Goal: Task Accomplishment & Management: Use online tool/utility

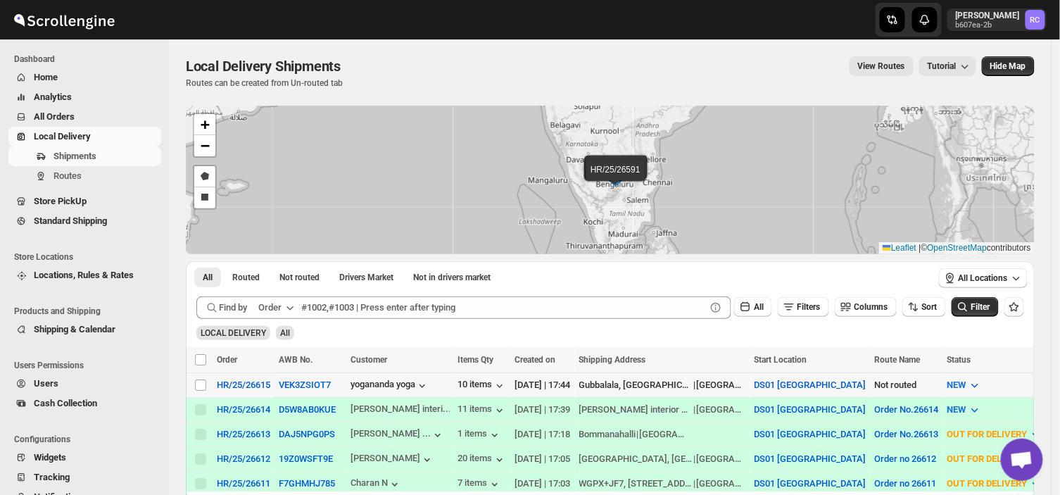
click at [193, 382] on td "Select shipment" at bounding box center [199, 384] width 27 height 25
checkbox input "true"
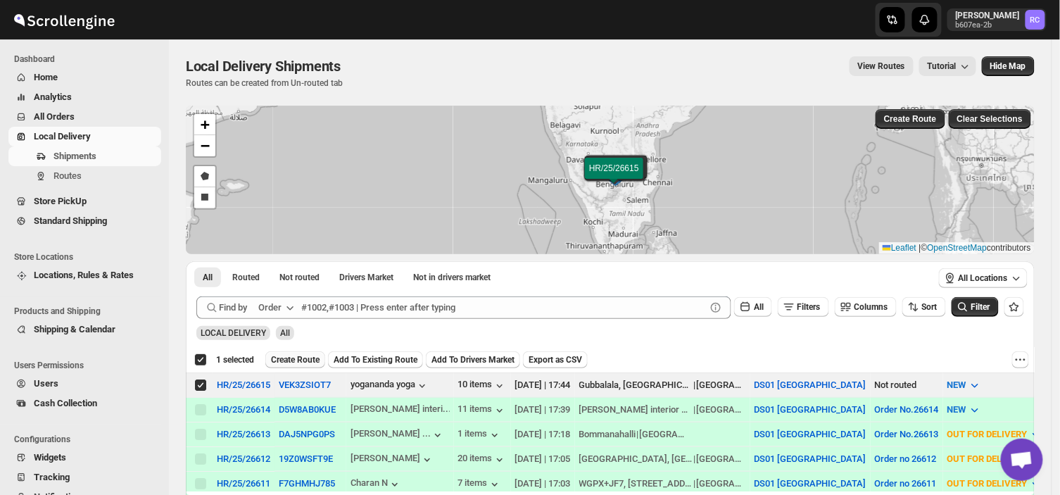
click at [298, 357] on span "Create Route" at bounding box center [295, 359] width 49 height 11
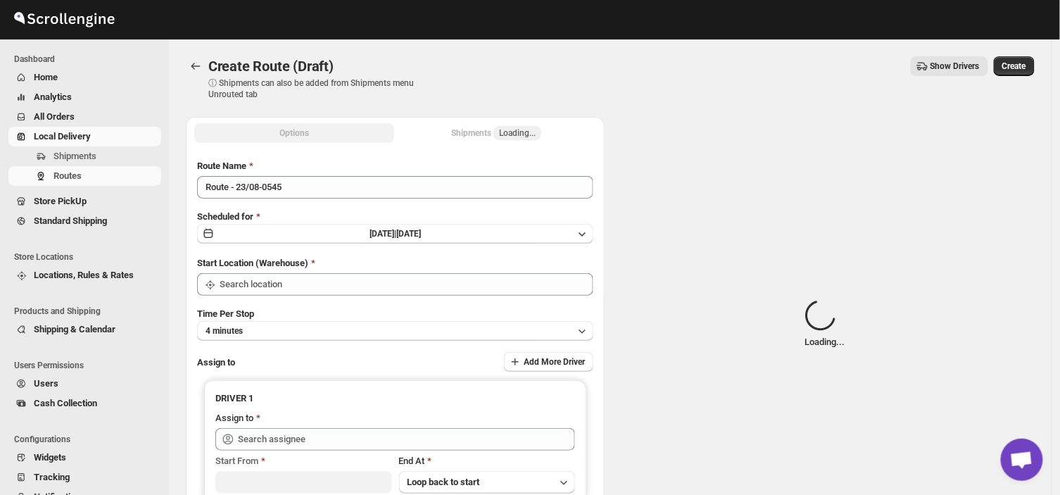
type input "DS01 [GEOGRAPHIC_DATA]"
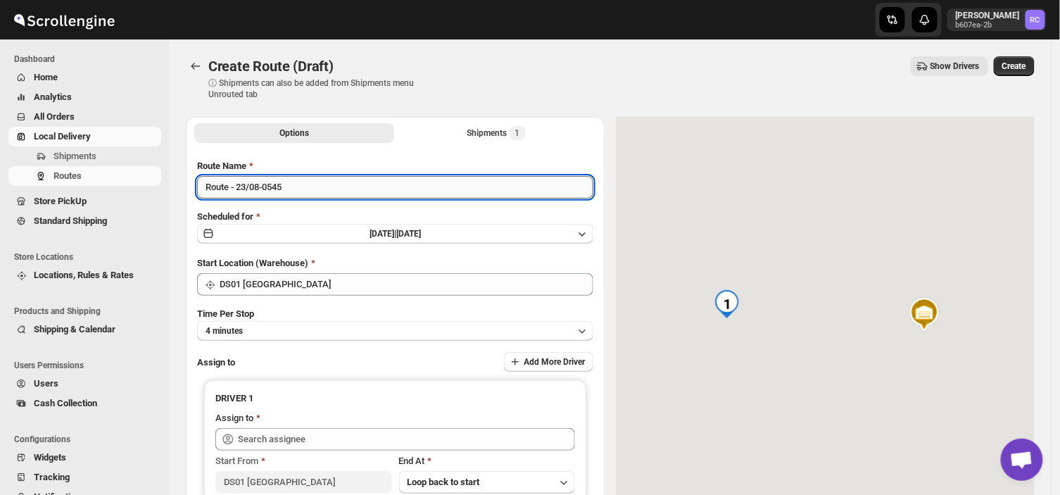
click at [293, 182] on input "Route - 23/08-0545" at bounding box center [395, 187] width 396 height 23
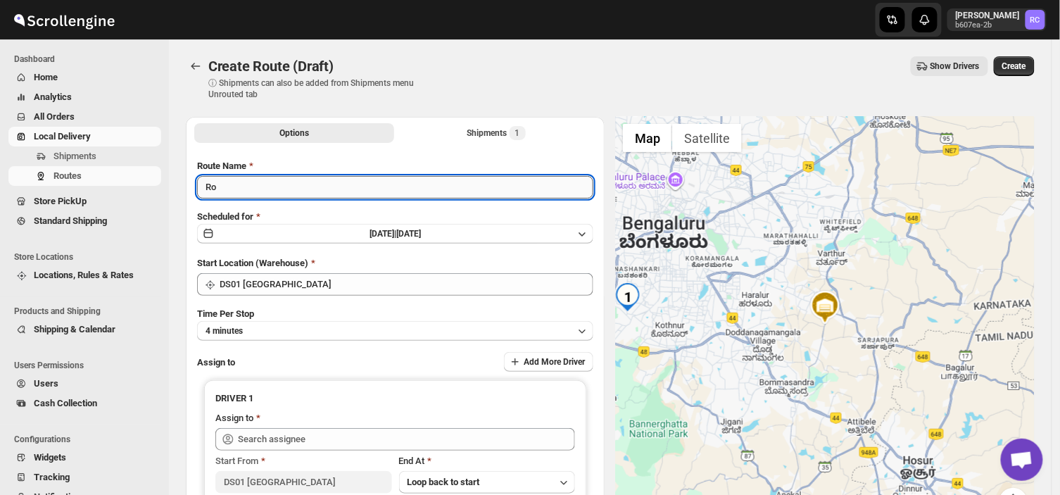
type input "R"
type input "Order no 26615"
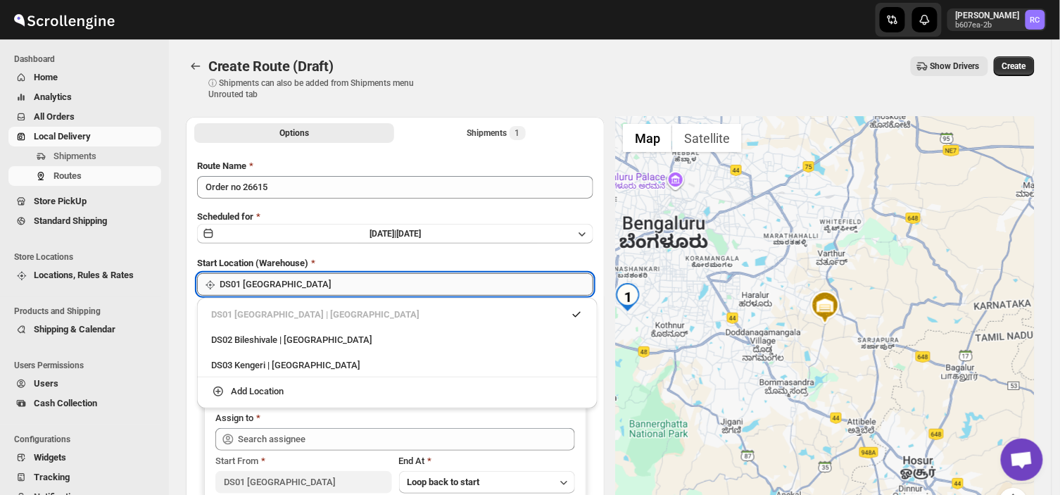
click at [294, 281] on input "DS01 [GEOGRAPHIC_DATA]" at bounding box center [407, 284] width 374 height 23
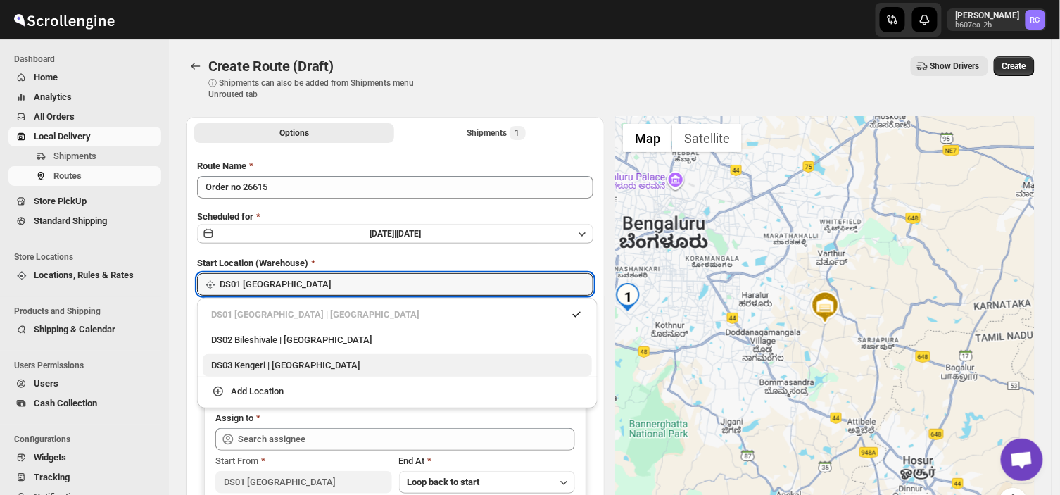
click at [254, 359] on div "DS03 Kengeri | [GEOGRAPHIC_DATA]" at bounding box center [397, 365] width 372 height 14
type input "DS03 Kengeri"
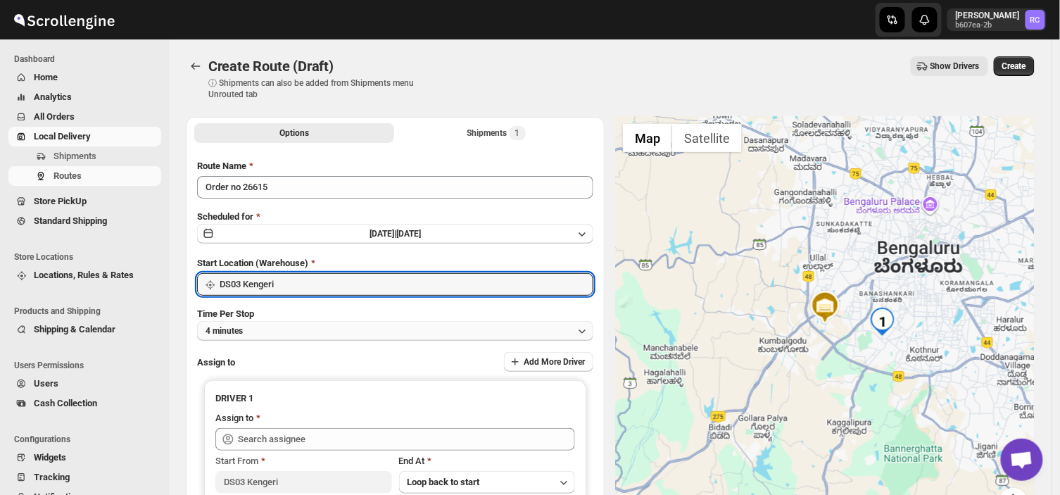
click at [253, 325] on button "4 minutes" at bounding box center [395, 331] width 396 height 20
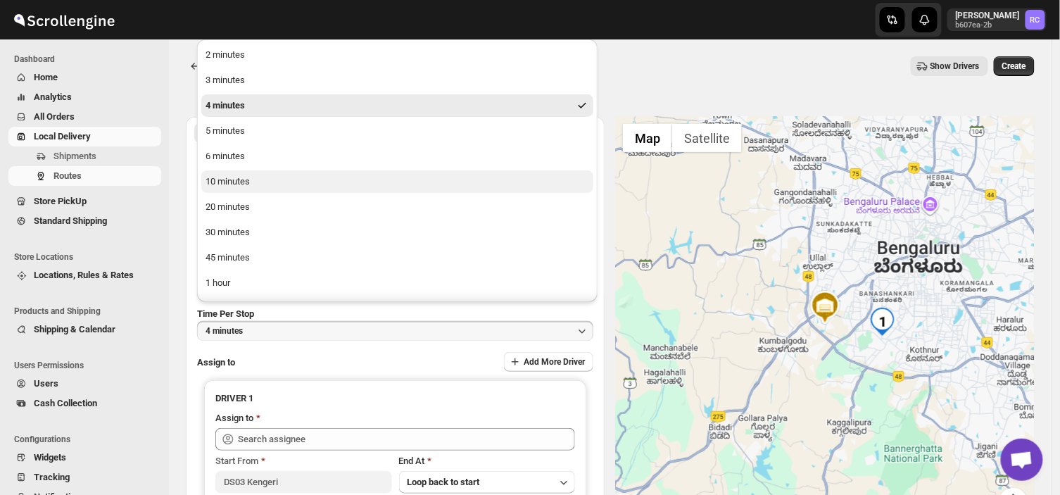
click at [226, 182] on div "10 minutes" at bounding box center [227, 181] width 44 height 14
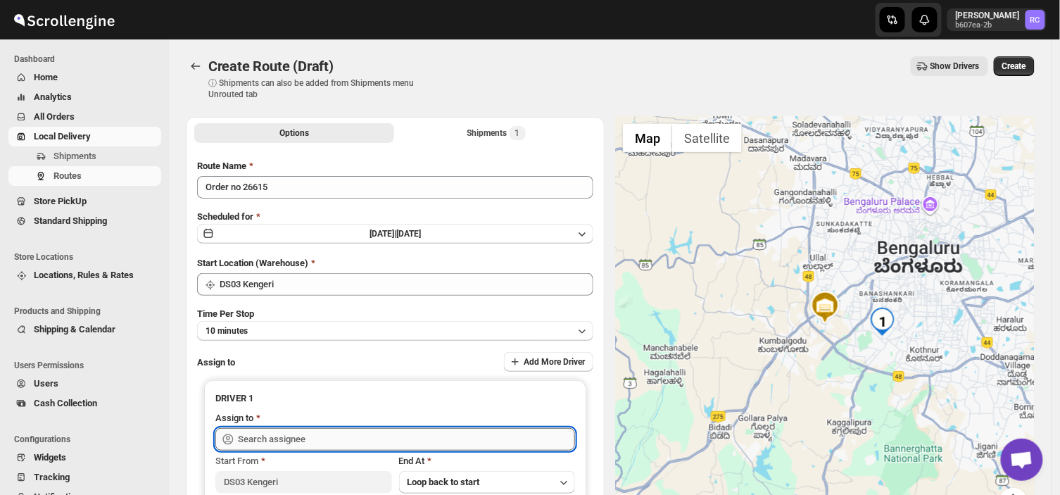
click at [321, 437] on input "text" at bounding box center [406, 439] width 337 height 23
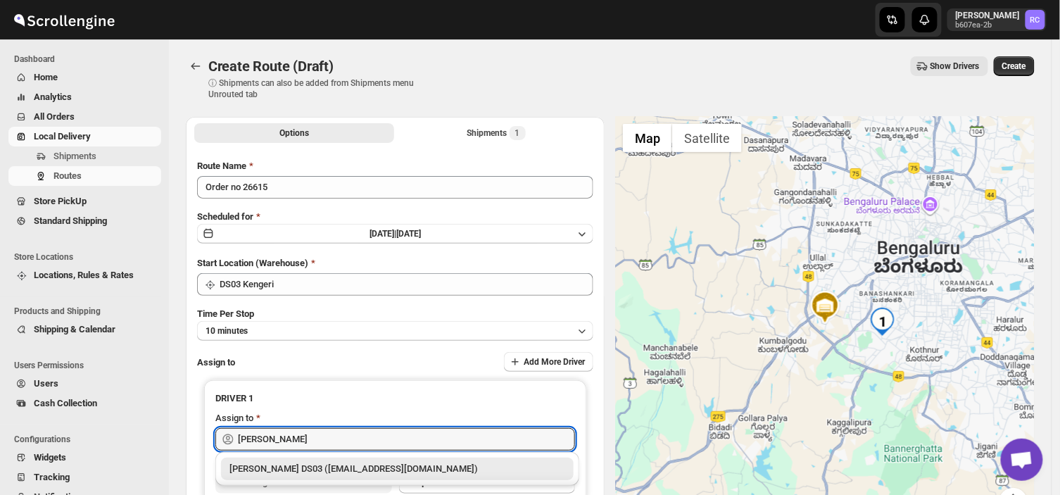
click at [381, 471] on div "[PERSON_NAME] DS03 ([EMAIL_ADDRESS][DOMAIN_NAME])" at bounding box center [397, 469] width 336 height 14
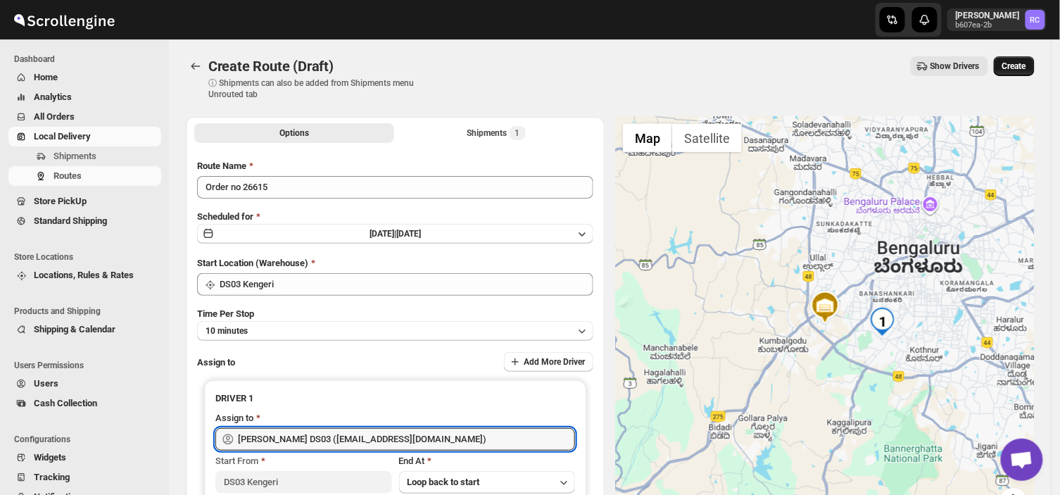
type input "[PERSON_NAME] DS03 ([EMAIL_ADDRESS][DOMAIN_NAME])"
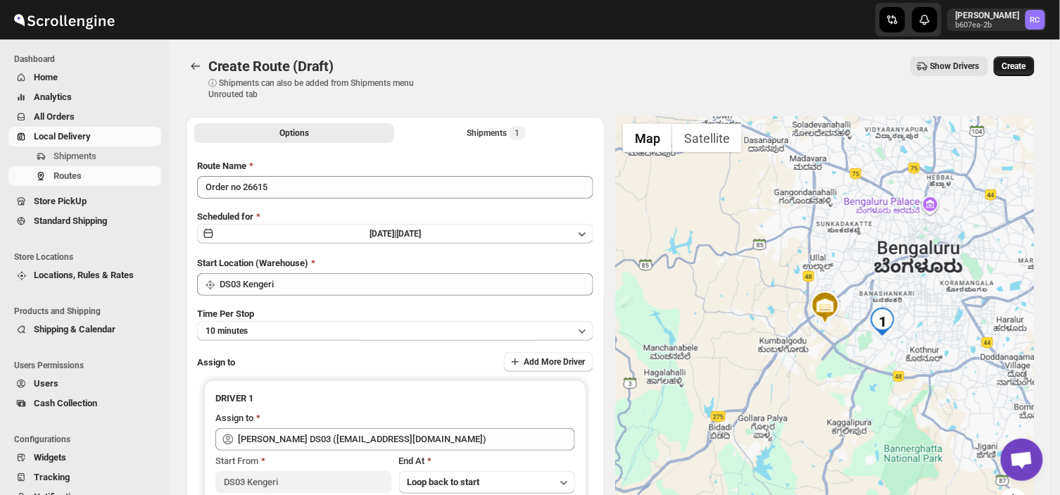
click at [1019, 68] on span "Create" at bounding box center [1014, 66] width 24 height 11
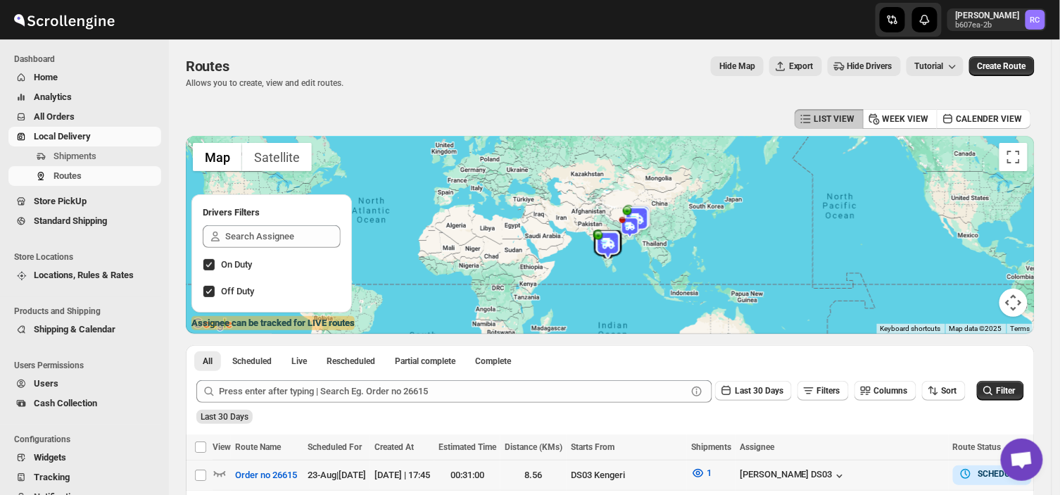
click at [575, 431] on div "Submit Last 30 Days Filters Columns Sort Filter Last 30 Days" at bounding box center [610, 401] width 849 height 65
click at [93, 157] on span "Shipments" at bounding box center [74, 156] width 43 height 11
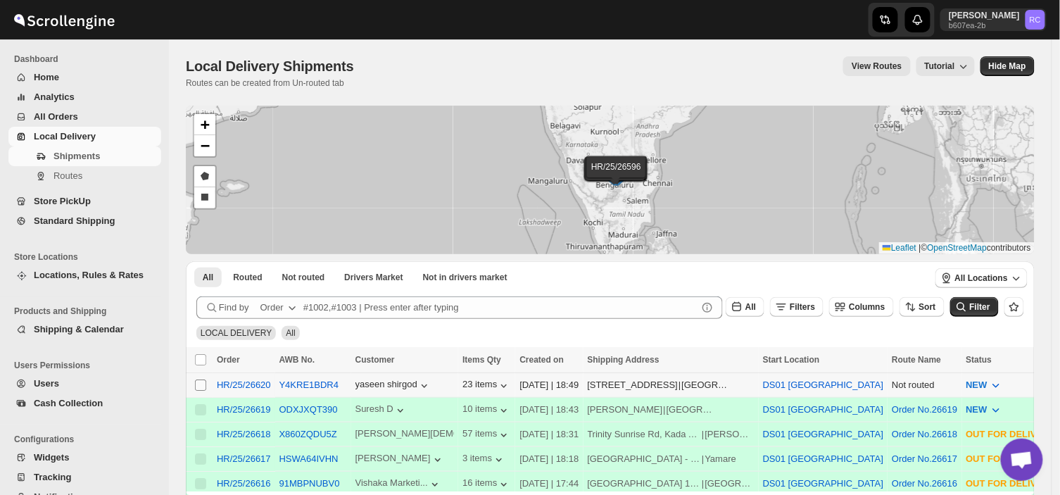
click at [197, 384] on input "Select shipment" at bounding box center [200, 384] width 11 height 11
checkbox input "true"
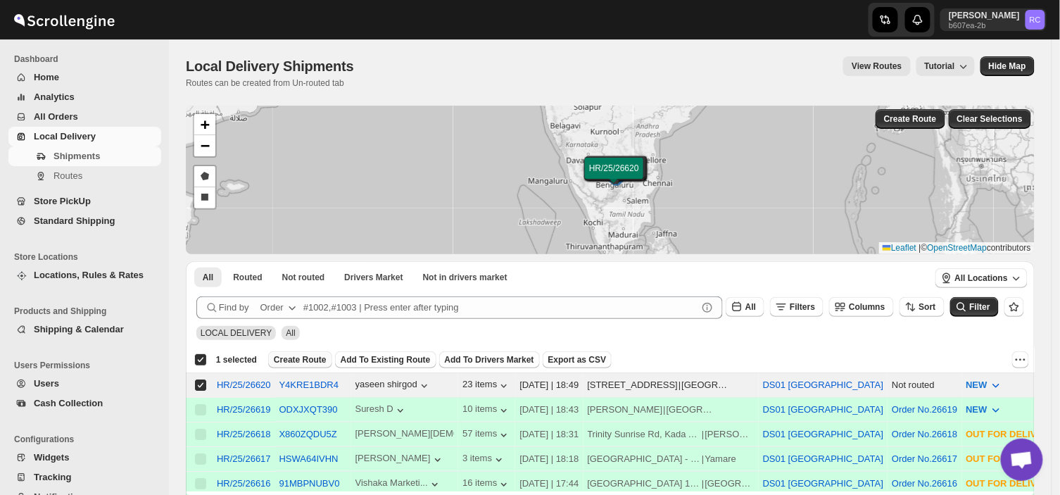
click at [290, 357] on span "Create Route" at bounding box center [300, 359] width 53 height 11
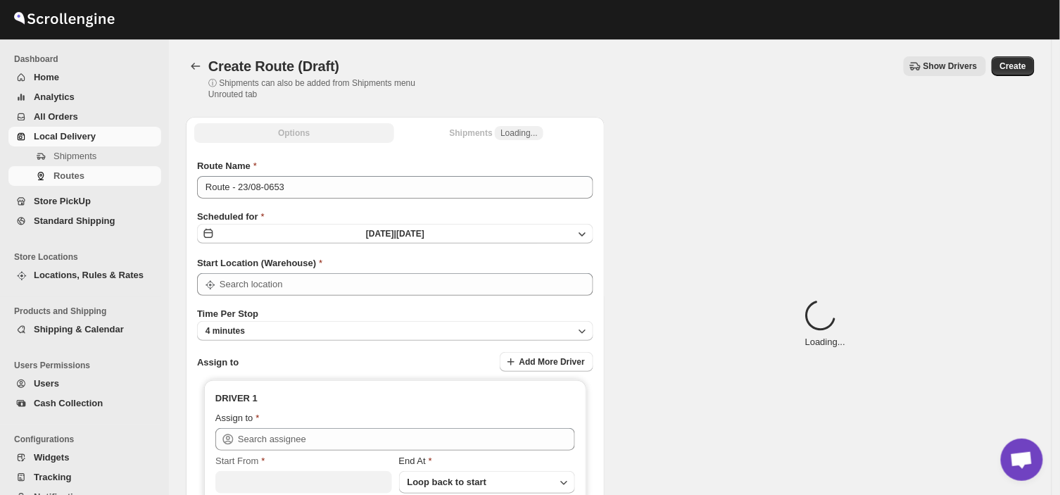
type input "DS01 [GEOGRAPHIC_DATA]"
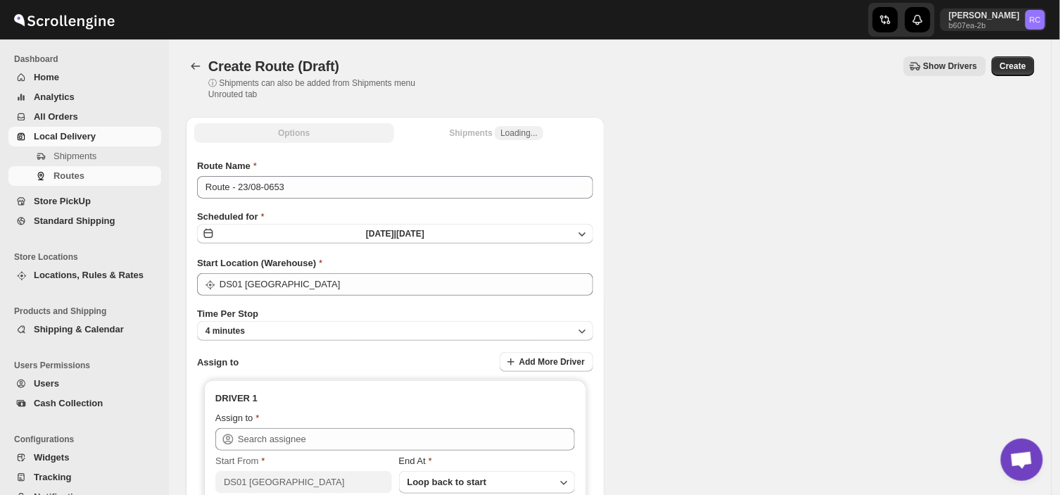
type input "DS01 [GEOGRAPHIC_DATA]"
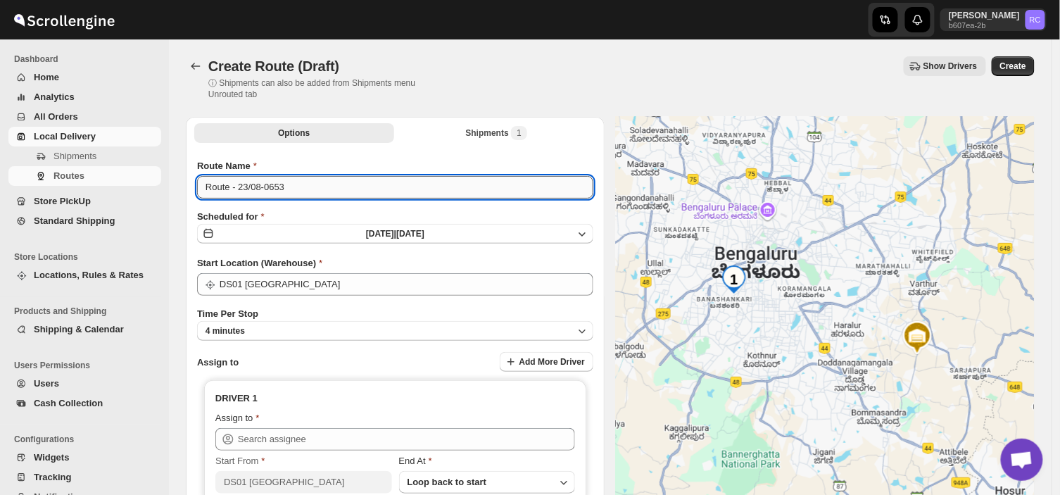
click at [292, 184] on input "Route - 23/08-0653" at bounding box center [395, 187] width 396 height 23
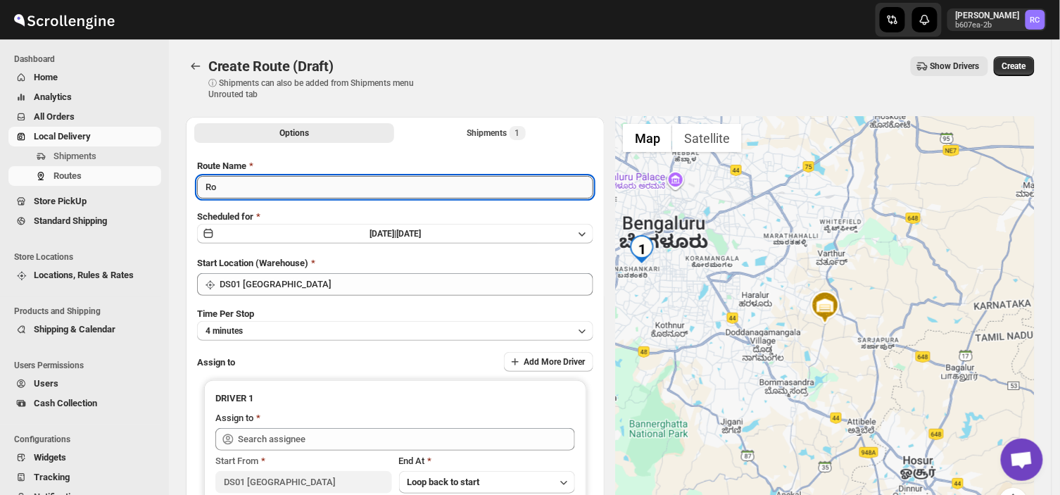
type input "R"
type input "Order no 26620"
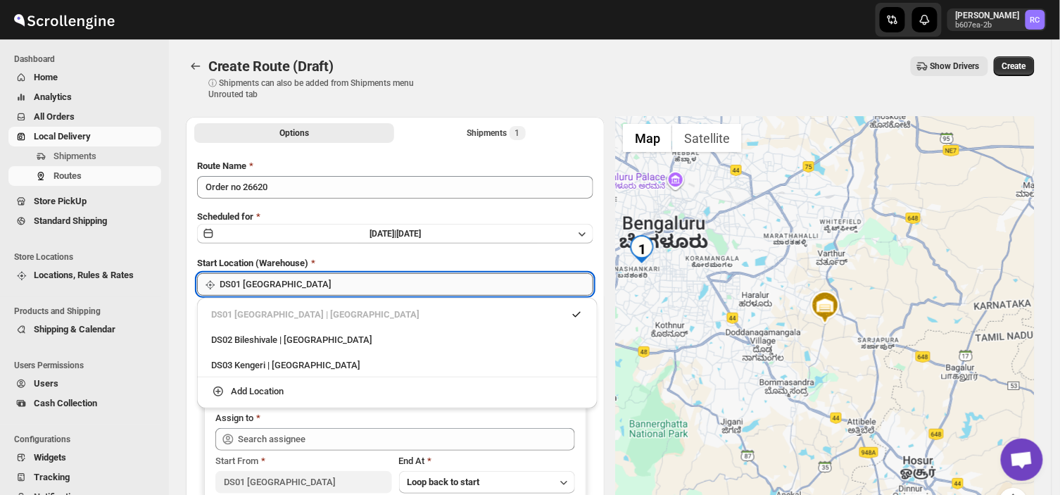
click at [291, 284] on input "DS01 [GEOGRAPHIC_DATA]" at bounding box center [407, 284] width 374 height 23
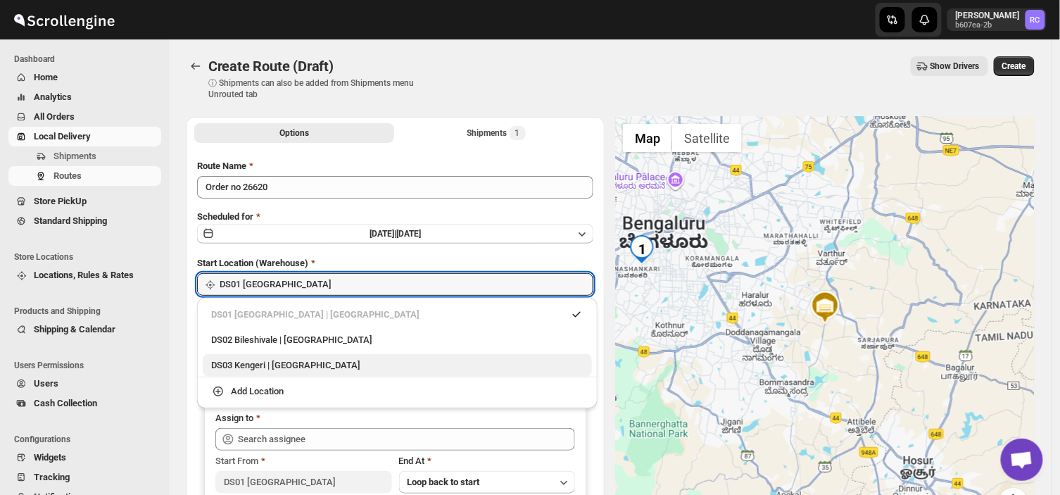
click at [245, 361] on div "DS03 Kengeri | [GEOGRAPHIC_DATA]" at bounding box center [397, 365] width 372 height 14
type input "DS03 Kengeri"
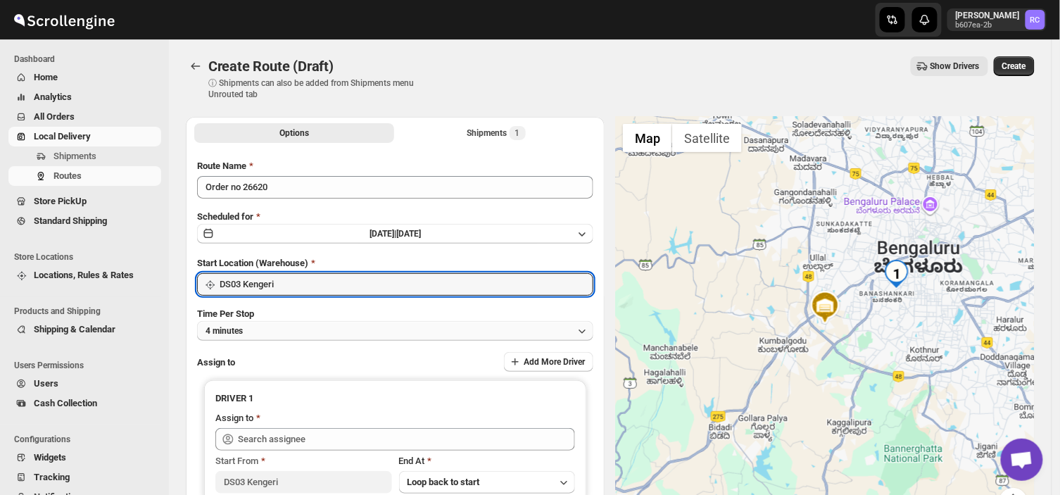
click at [255, 331] on button "4 minutes" at bounding box center [395, 331] width 396 height 20
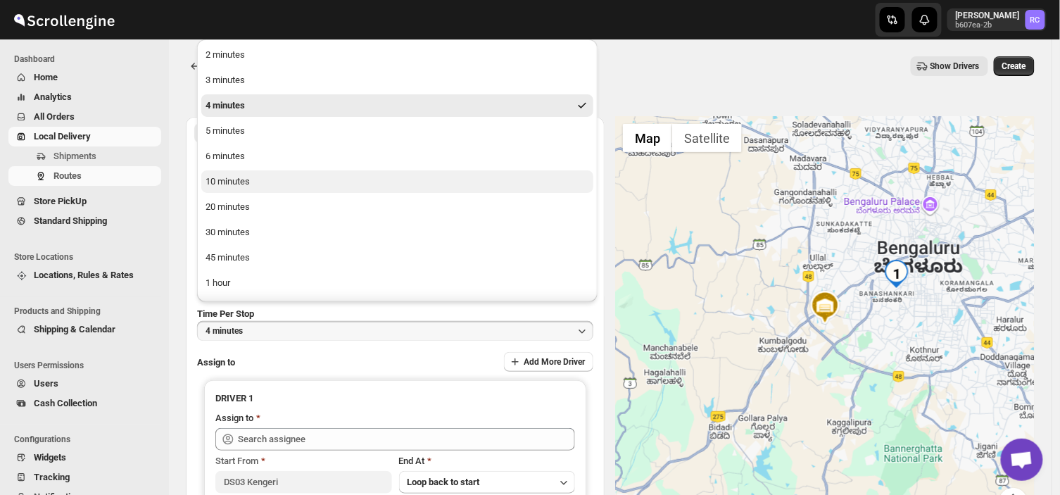
click at [228, 182] on div "10 minutes" at bounding box center [227, 181] width 44 height 14
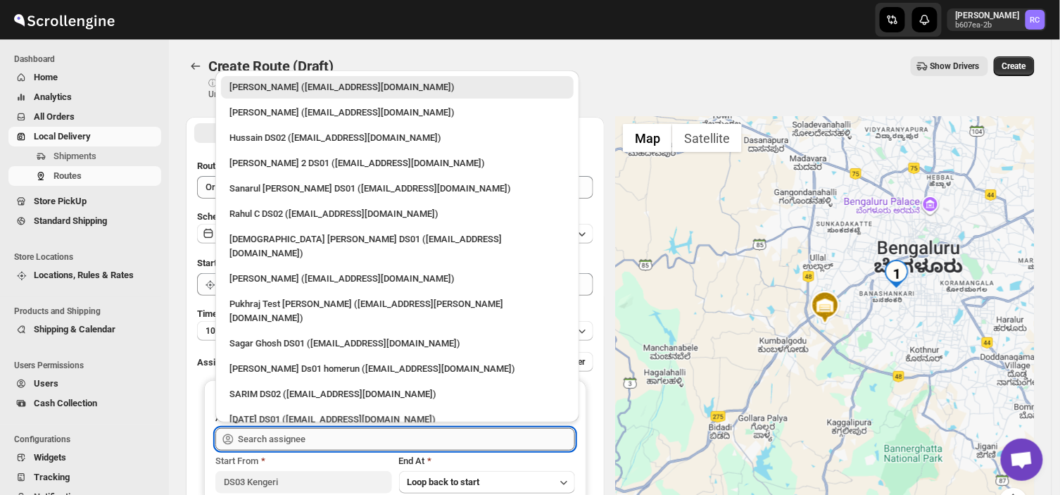
click at [329, 440] on input "text" at bounding box center [406, 439] width 337 height 23
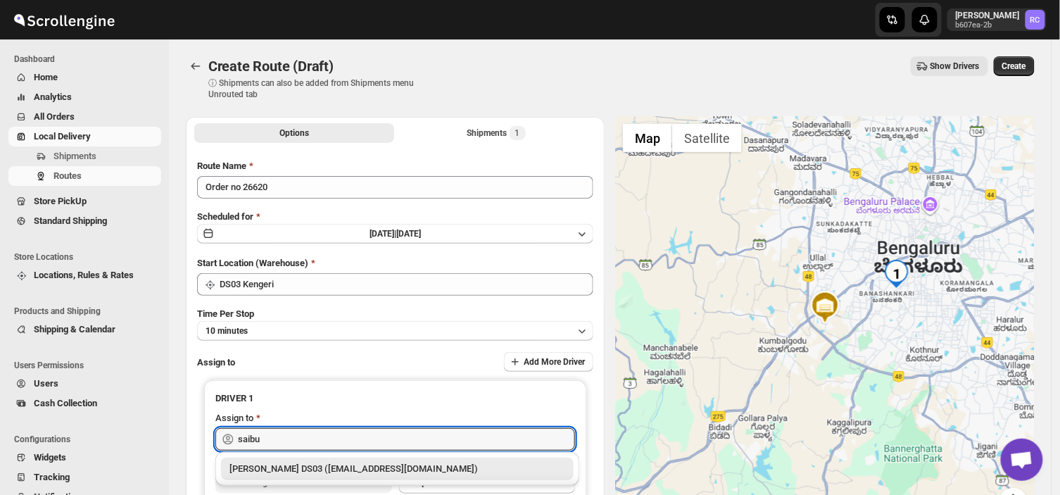
click at [373, 473] on div "[PERSON_NAME] DS03 ([EMAIL_ADDRESS][DOMAIN_NAME])" at bounding box center [397, 469] width 336 height 14
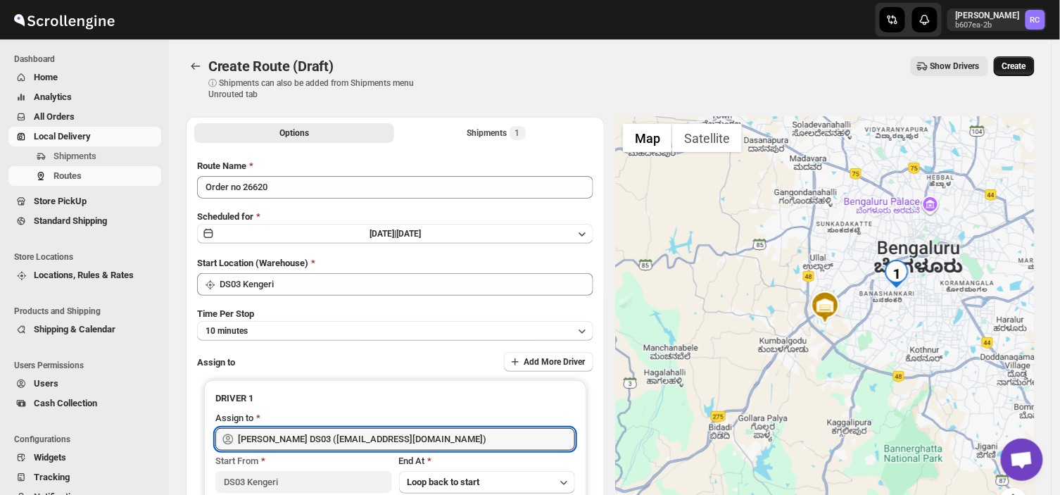
type input "[PERSON_NAME] DS03 ([EMAIL_ADDRESS][DOMAIN_NAME])"
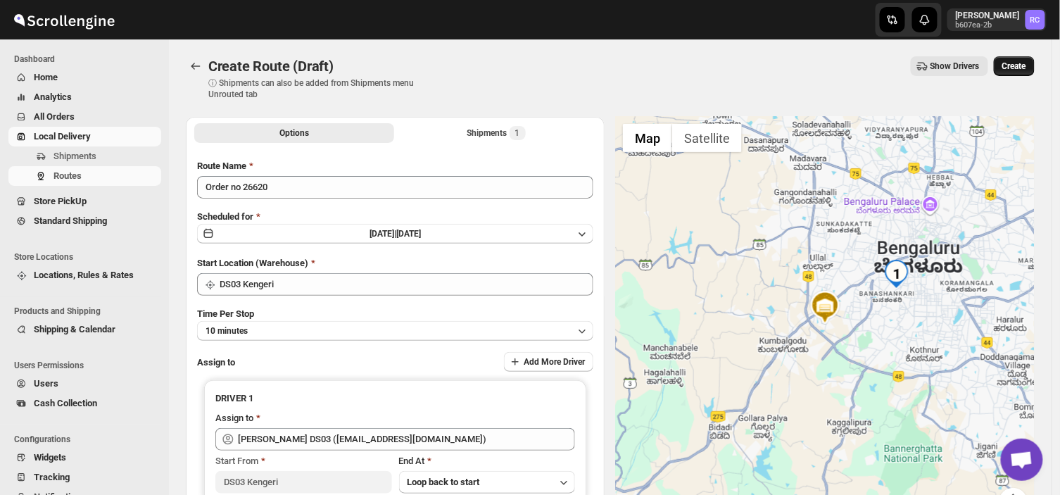
click at [1025, 61] on span "Create" at bounding box center [1014, 66] width 24 height 11
